Goal: Task Accomplishment & Management: Manage account settings

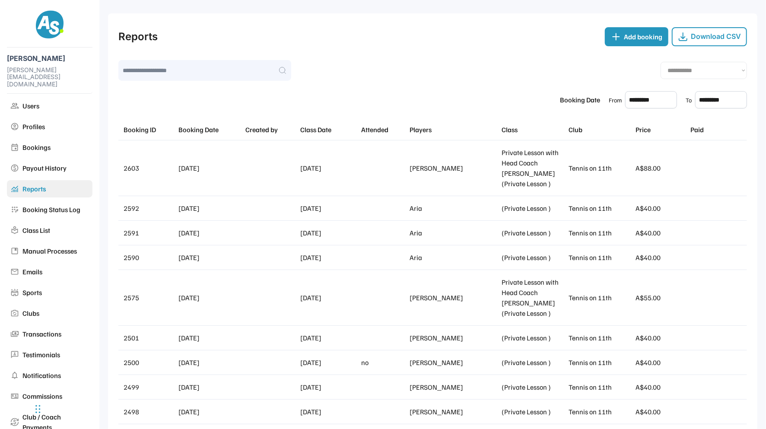
click at [718, 36] on div "Download CSV" at bounding box center [716, 36] width 50 height 8
click at [643, 101] on input "text" at bounding box center [652, 99] width 52 height 17
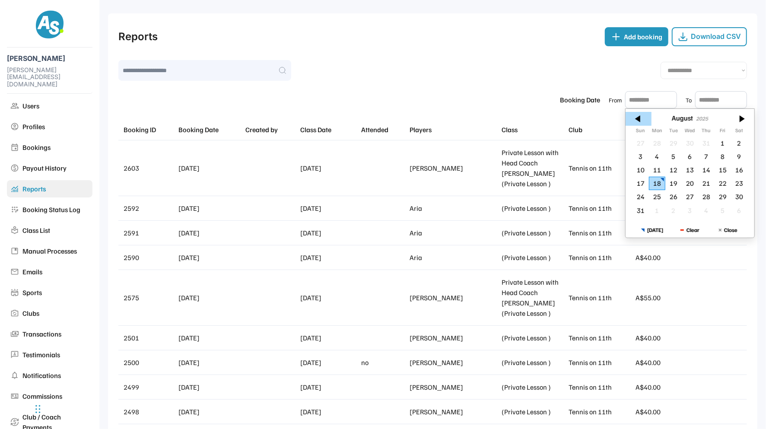
click at [637, 122] on div at bounding box center [639, 119] width 26 height 14
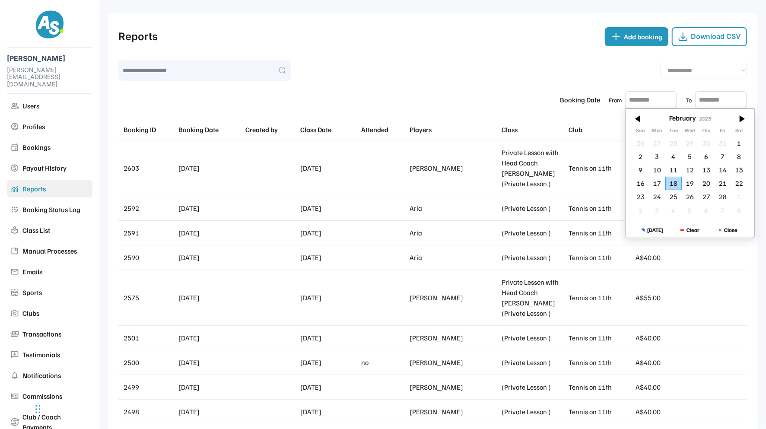
click at [637, 122] on div at bounding box center [639, 119] width 26 height 14
click at [643, 143] on div "1" at bounding box center [641, 143] width 16 height 13
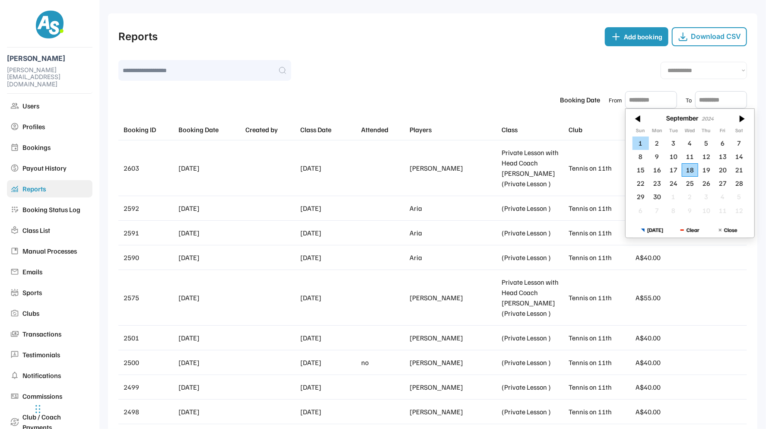
type input "*********"
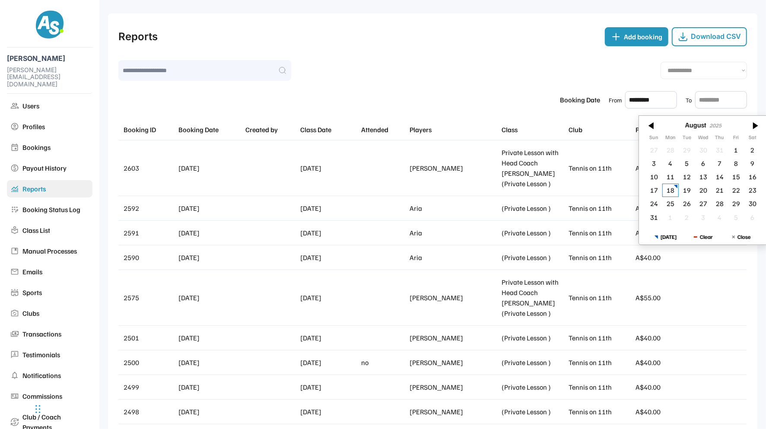
click at [711, 101] on input "text" at bounding box center [722, 99] width 52 height 17
click at [673, 184] on div "18" at bounding box center [671, 183] width 16 height 13
type input "*********"
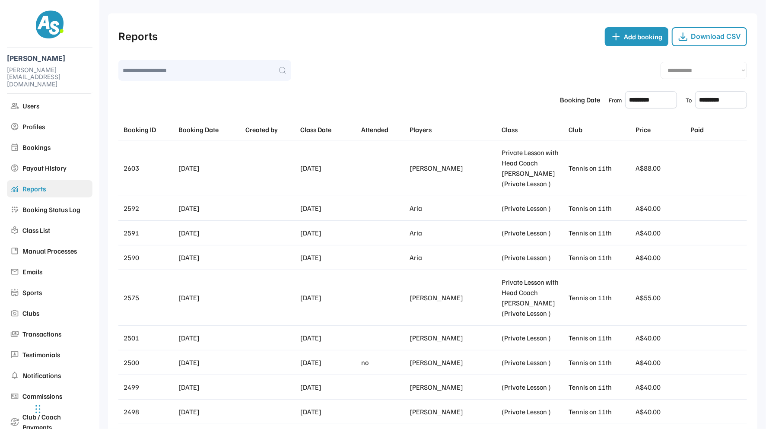
click at [711, 39] on div "Download CSV" at bounding box center [716, 36] width 50 height 8
click at [706, 45] on div "Download CSV" at bounding box center [709, 36] width 75 height 19
click at [711, 38] on div "Download CSV" at bounding box center [716, 36] width 50 height 8
click at [718, 38] on div "Download CSV" at bounding box center [716, 36] width 50 height 8
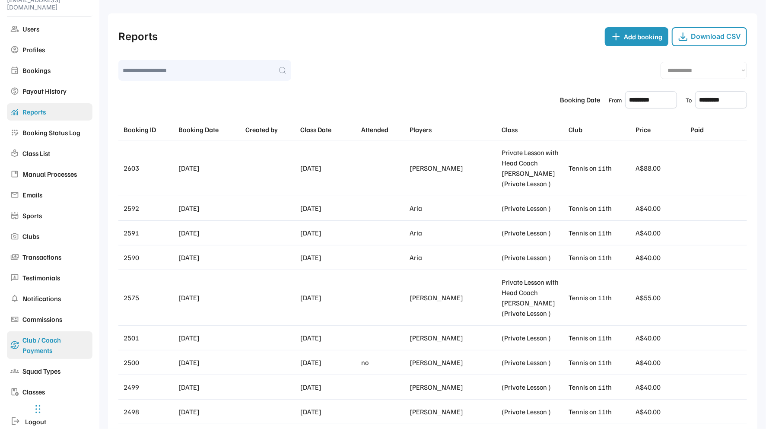
click at [38, 335] on div "Club / Coach Payments" at bounding box center [55, 345] width 67 height 21
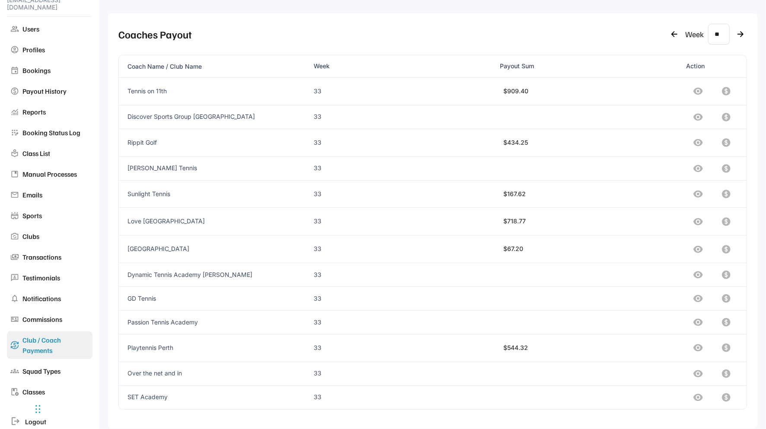
click at [696, 90] on icon at bounding box center [699, 91] width 10 height 7
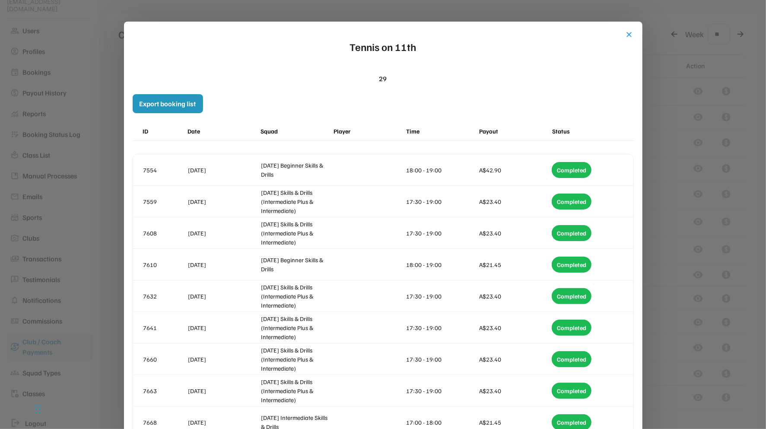
scroll to position [77, 0]
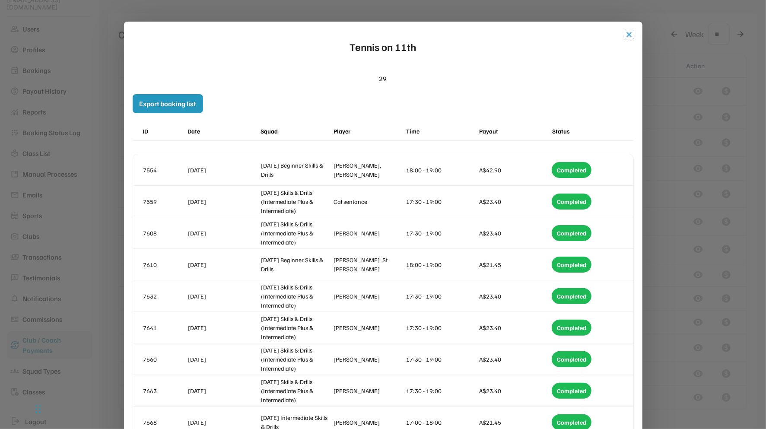
click at [632, 35] on button "close" at bounding box center [630, 34] width 9 height 9
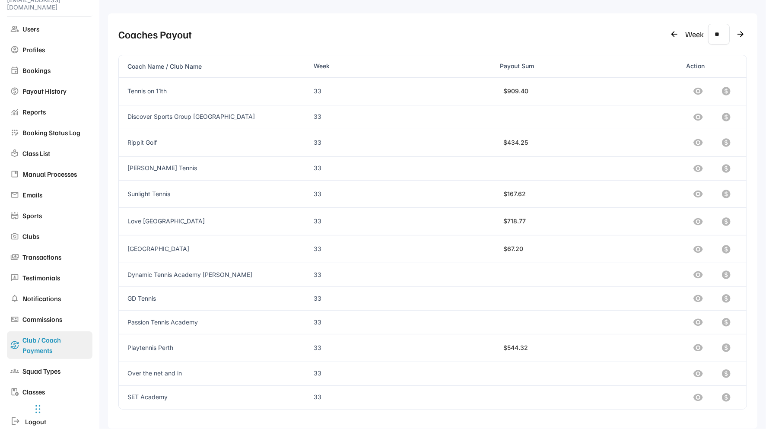
click at [699, 88] on icon at bounding box center [699, 91] width 10 height 7
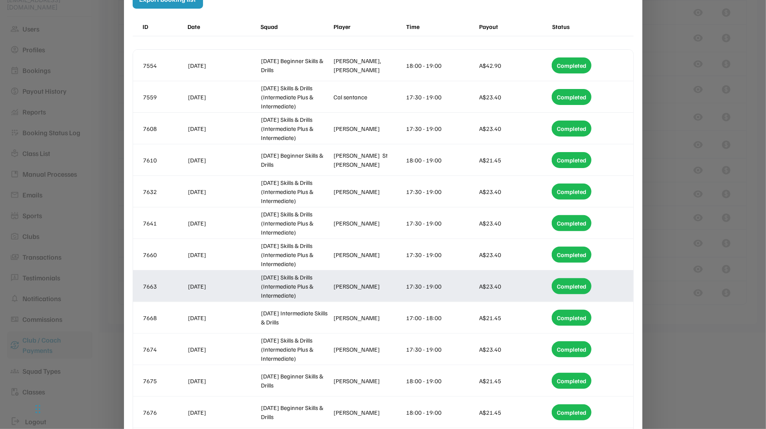
scroll to position [11, 0]
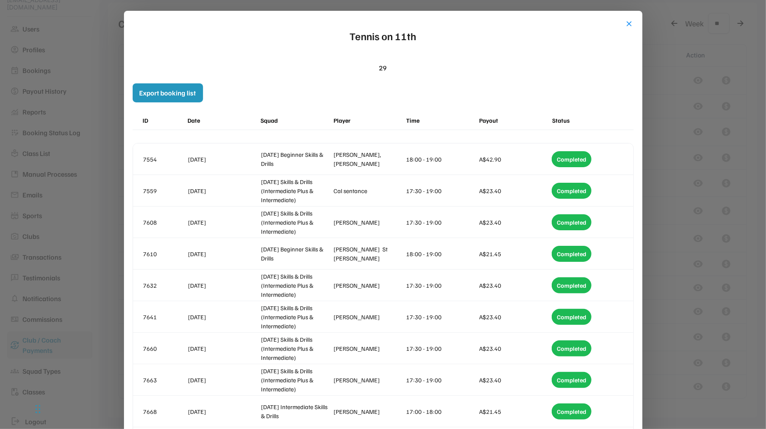
click at [741, 154] on div at bounding box center [383, 214] width 766 height 429
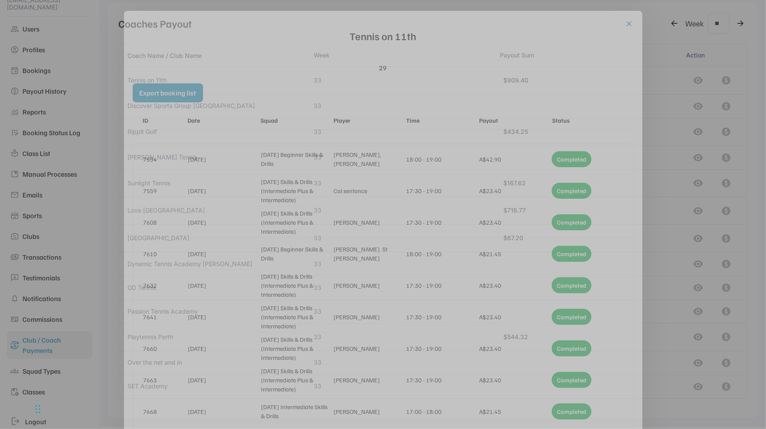
click at [741, 154] on div at bounding box center [383, 214] width 766 height 429
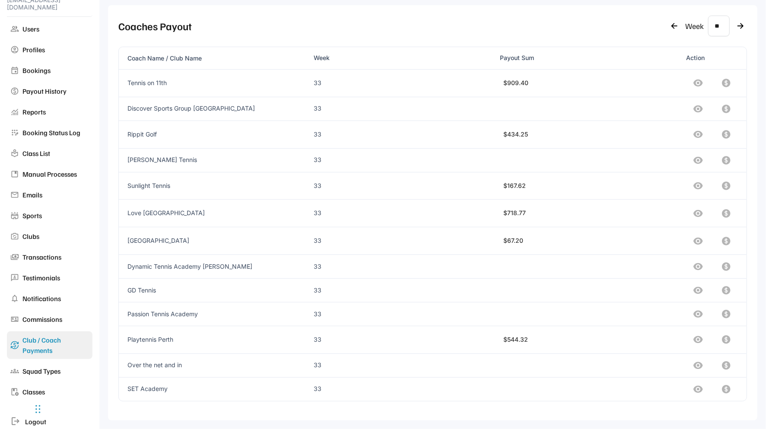
scroll to position [6, 0]
click at [695, 86] on icon at bounding box center [699, 85] width 10 height 7
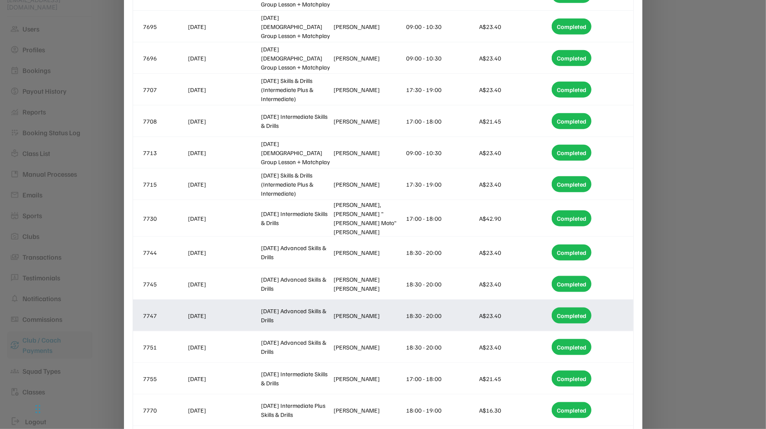
scroll to position [663, 0]
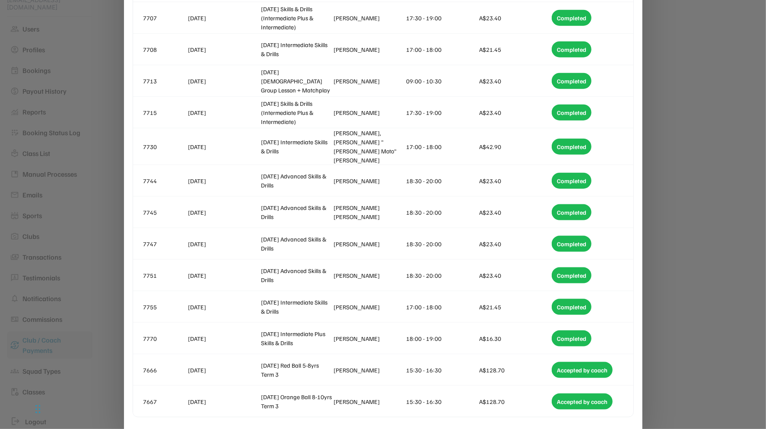
click at [704, 329] on div at bounding box center [383, 214] width 766 height 429
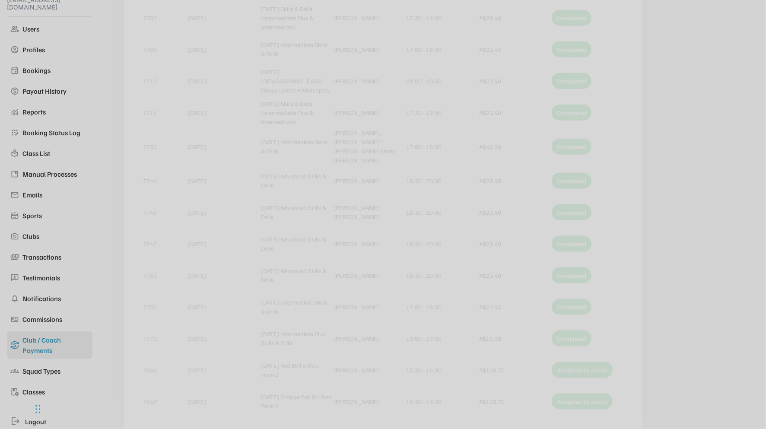
scroll to position [6, 0]
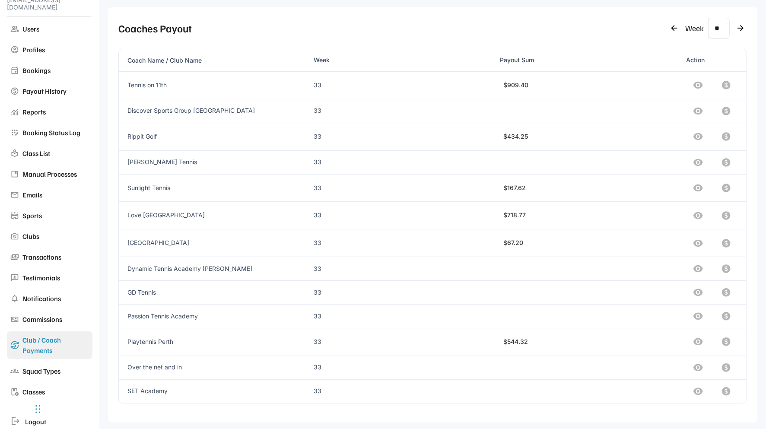
click at [726, 83] on icon at bounding box center [726, 85] width 10 height 10
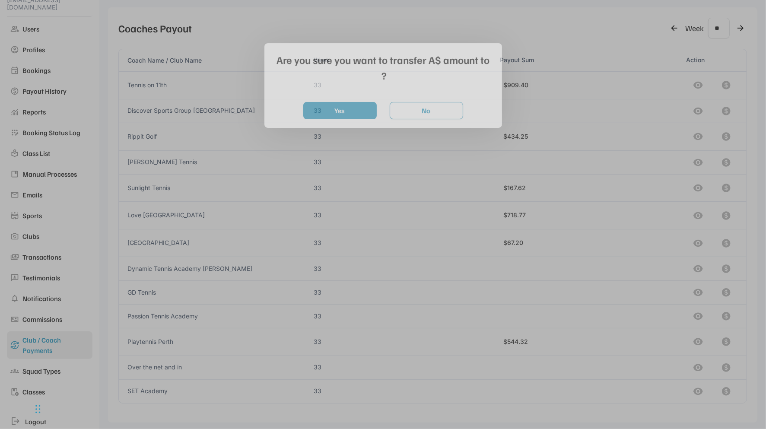
scroll to position [75, 0]
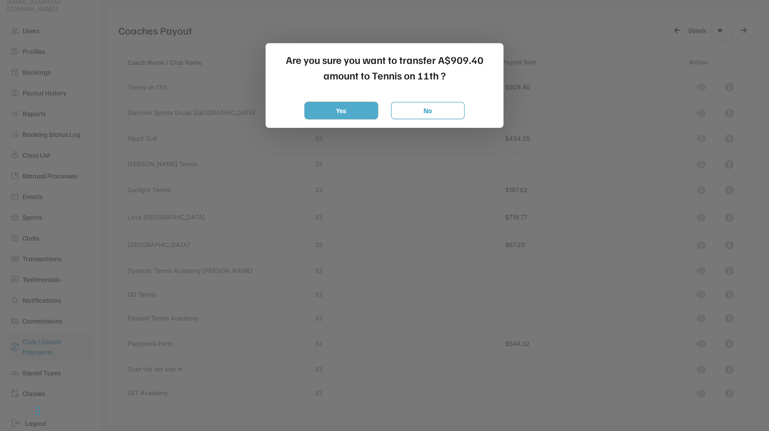
click at [361, 107] on button "Yes" at bounding box center [340, 110] width 73 height 17
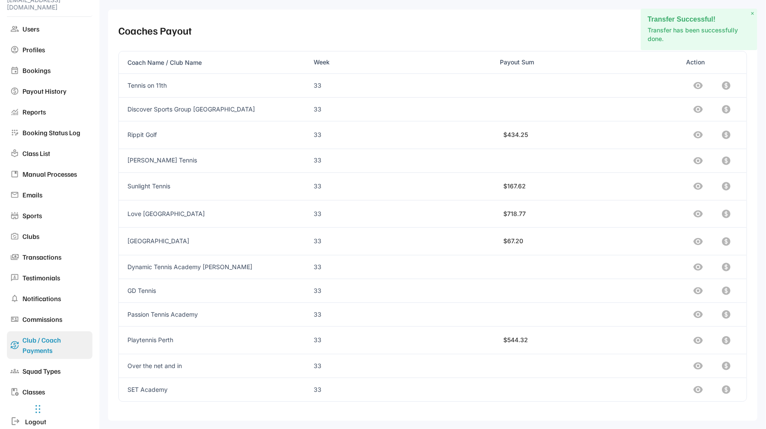
scroll to position [3, 0]
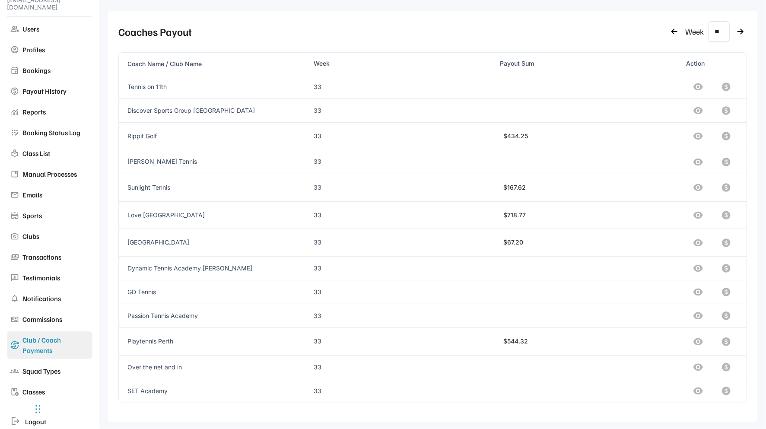
click at [727, 140] on icon at bounding box center [726, 136] width 10 height 10
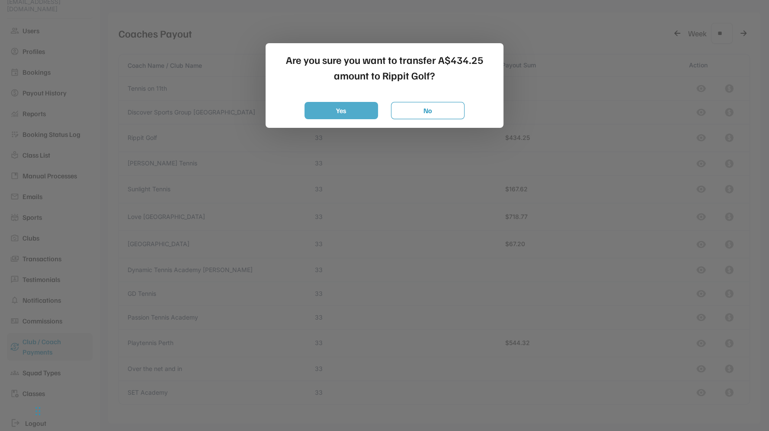
click at [347, 108] on button "Yes" at bounding box center [340, 110] width 73 height 17
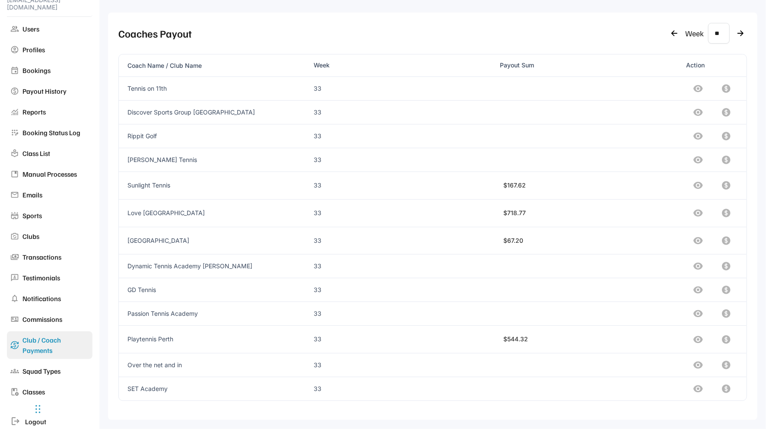
click at [728, 185] on icon at bounding box center [726, 185] width 10 height 10
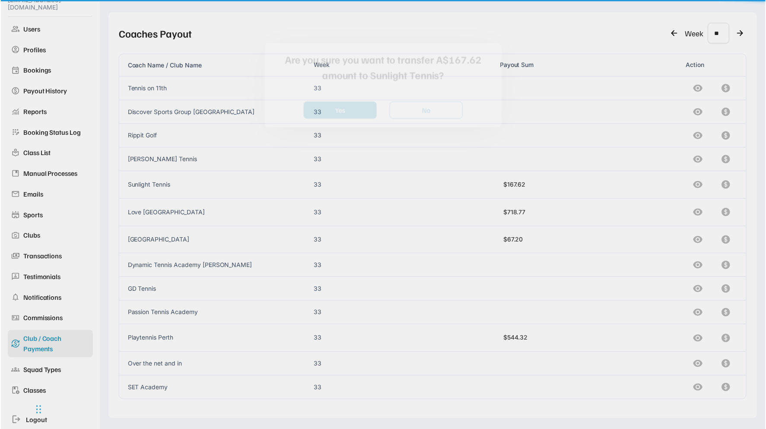
scroll to position [75, 0]
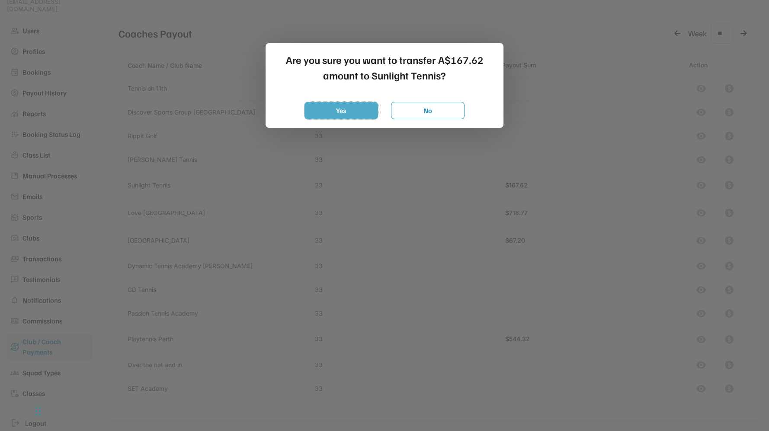
click at [341, 112] on button "Yes" at bounding box center [340, 110] width 73 height 17
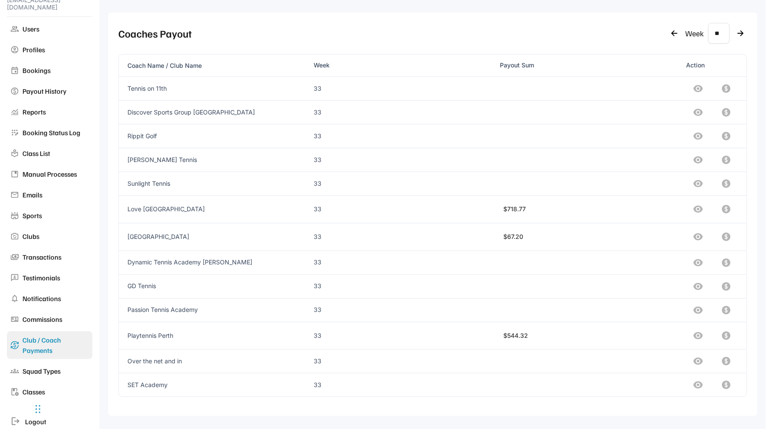
click at [722, 211] on icon at bounding box center [726, 209] width 10 height 10
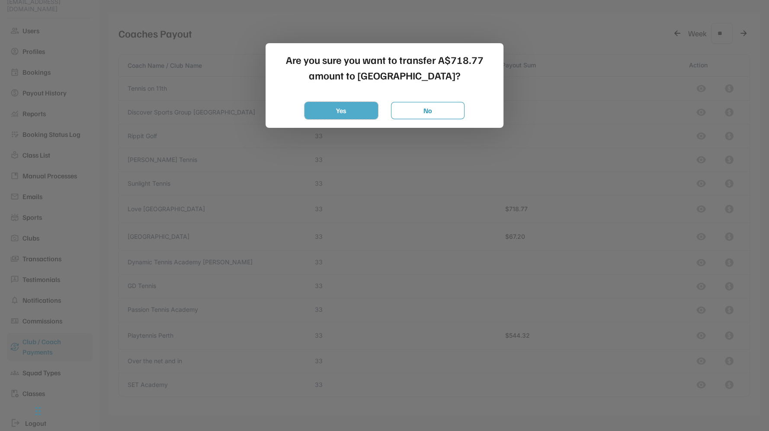
click at [354, 109] on button "Yes" at bounding box center [340, 110] width 73 height 17
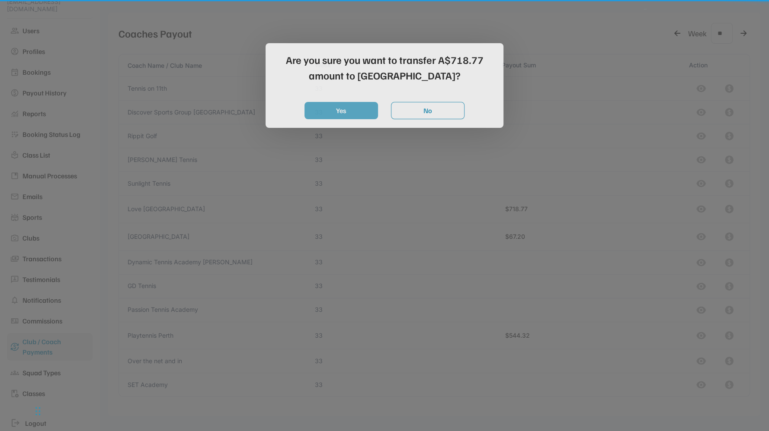
scroll to position [77, 0]
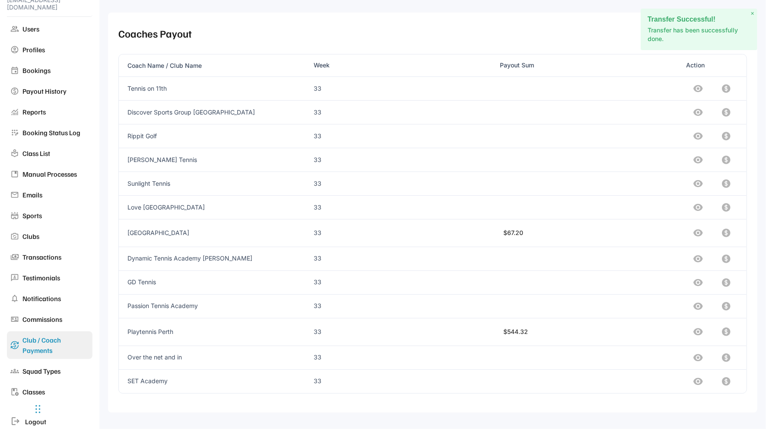
click at [725, 232] on icon at bounding box center [726, 233] width 9 height 9
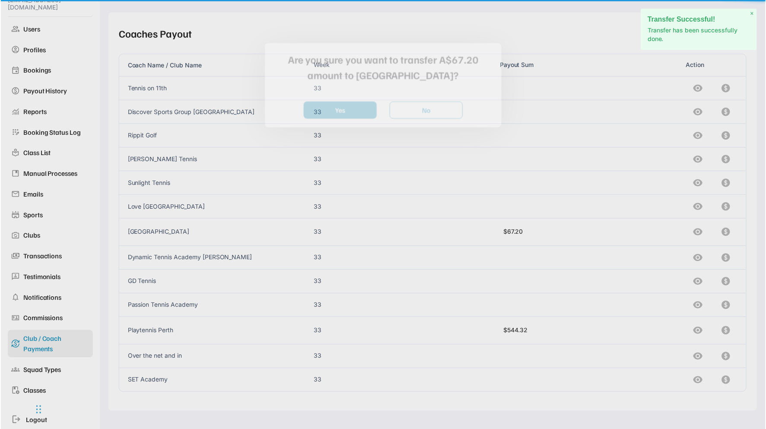
scroll to position [75, 0]
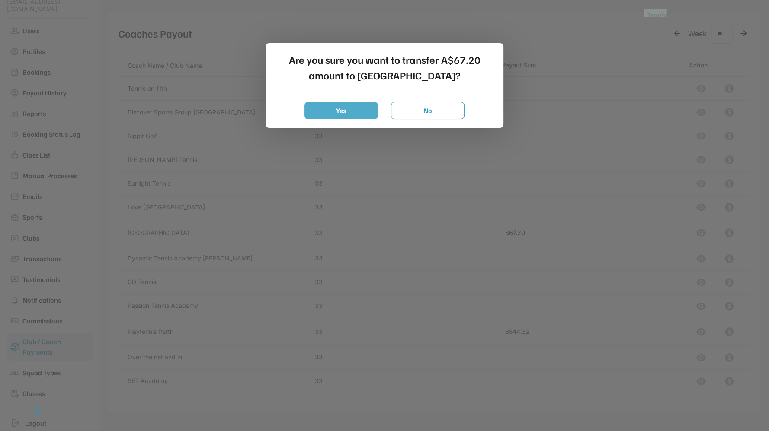
click at [342, 115] on button "Yes" at bounding box center [340, 110] width 73 height 17
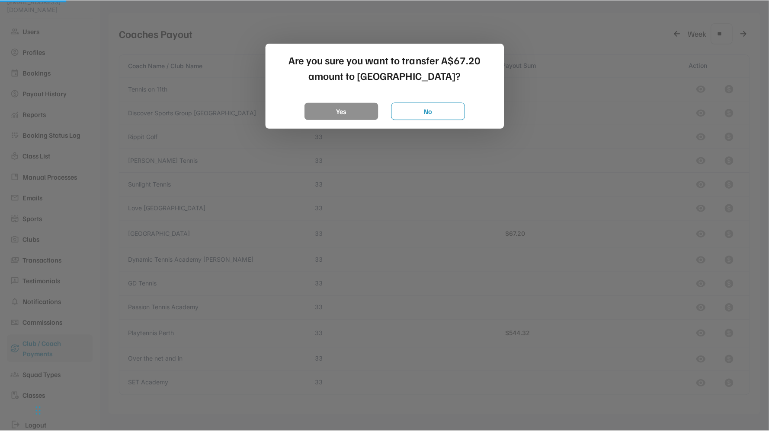
scroll to position [77, 0]
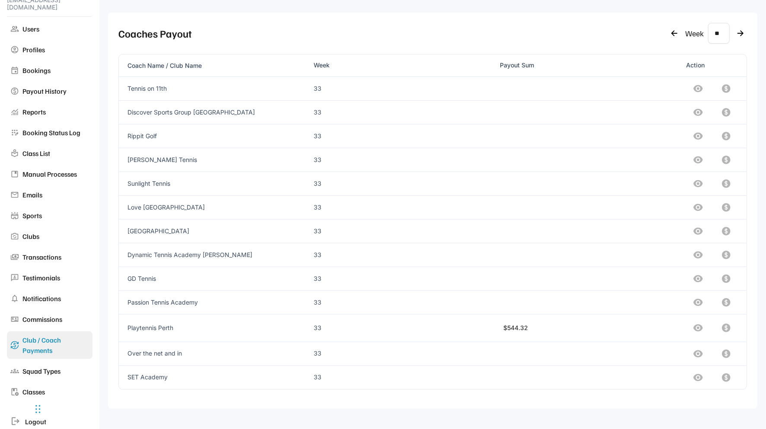
click at [727, 327] on icon at bounding box center [726, 328] width 10 height 10
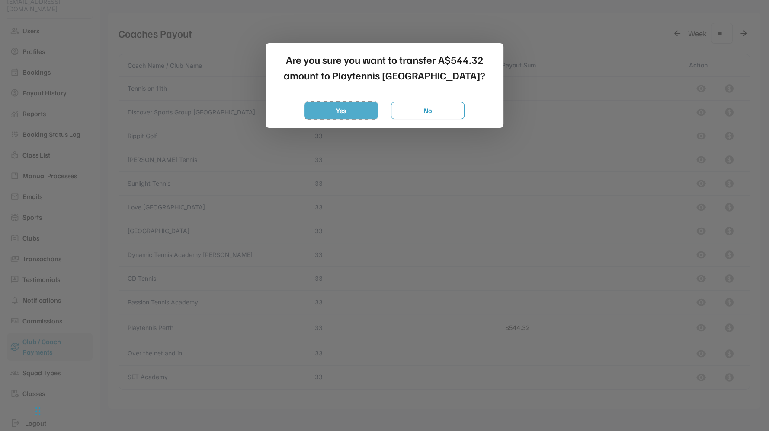
click at [333, 105] on button "Yes" at bounding box center [340, 110] width 73 height 17
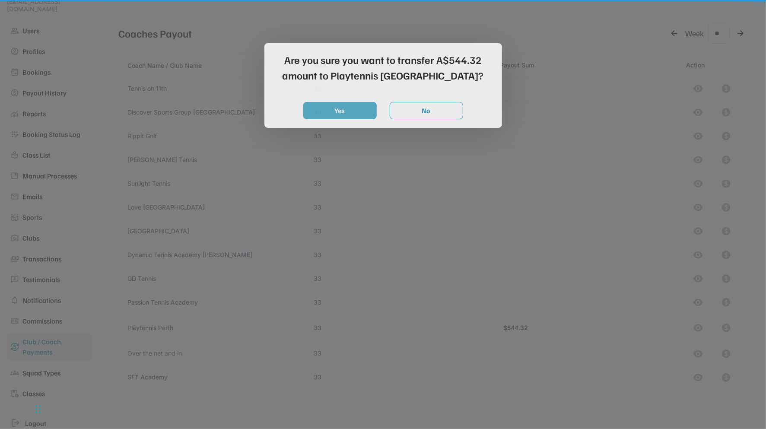
scroll to position [77, 0]
